Goal: Information Seeking & Learning: Learn about a topic

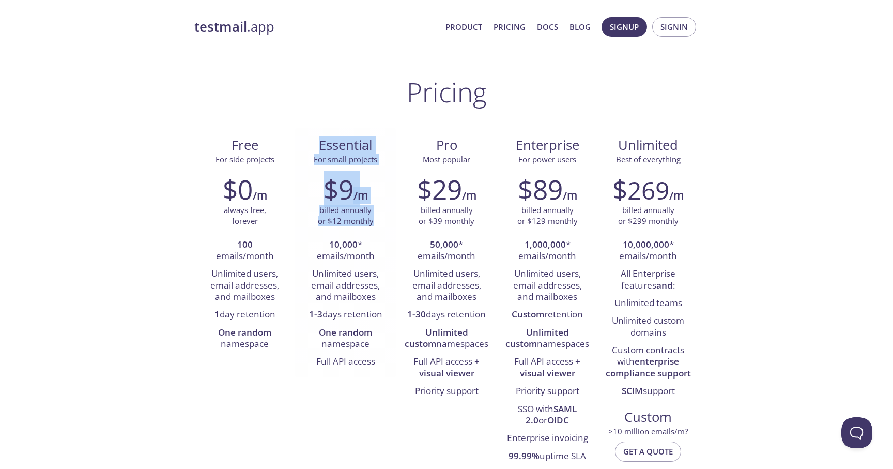
drag, startPoint x: 314, startPoint y: 146, endPoint x: 346, endPoint y: 229, distance: 89.2
click at [346, 229] on div "Essential For small projects $9 /m billed annually or $12 monthly 10,000 * emai…" at bounding box center [345, 252] width 101 height 249
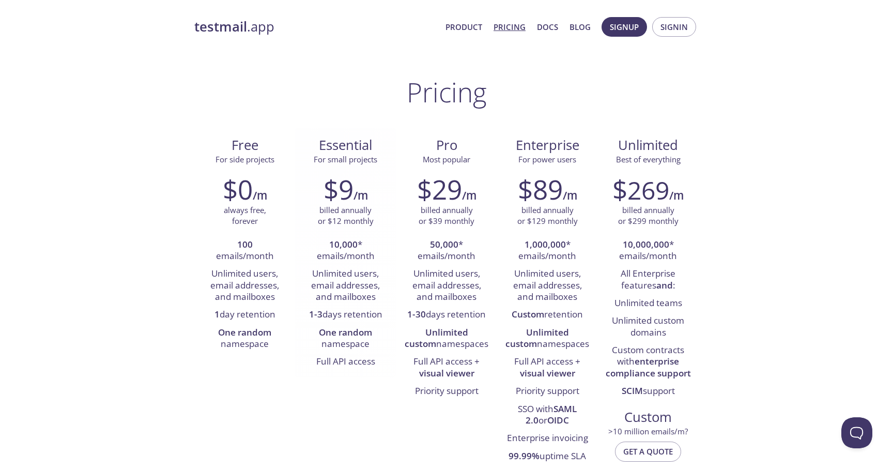
click at [339, 271] on li "Unlimited users, email addresses, and mailboxes" at bounding box center [345, 285] width 85 height 41
drag, startPoint x: 314, startPoint y: 275, endPoint x: 376, endPoint y: 294, distance: 64.8
click at [376, 294] on li "Unlimited users, email addresses, and mailboxes" at bounding box center [345, 285] width 85 height 41
click at [469, 26] on link "Product" at bounding box center [464, 26] width 37 height 13
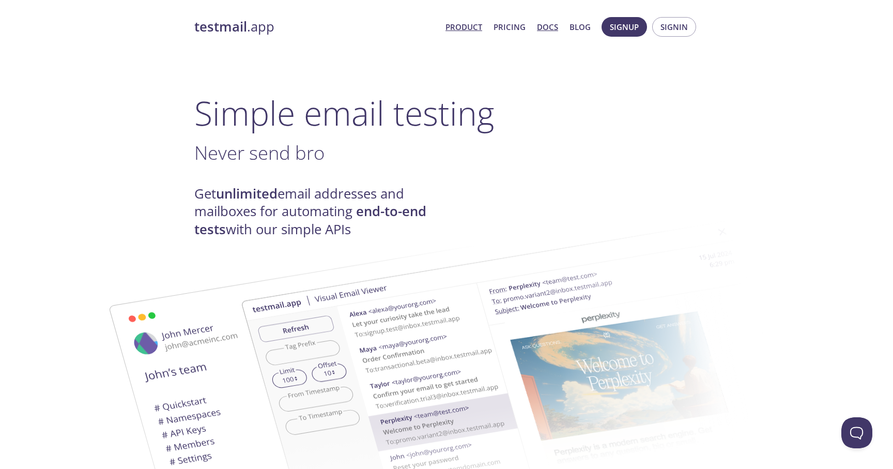
click at [554, 24] on link "Docs" at bounding box center [547, 26] width 21 height 13
